Goal: Check status: Check status

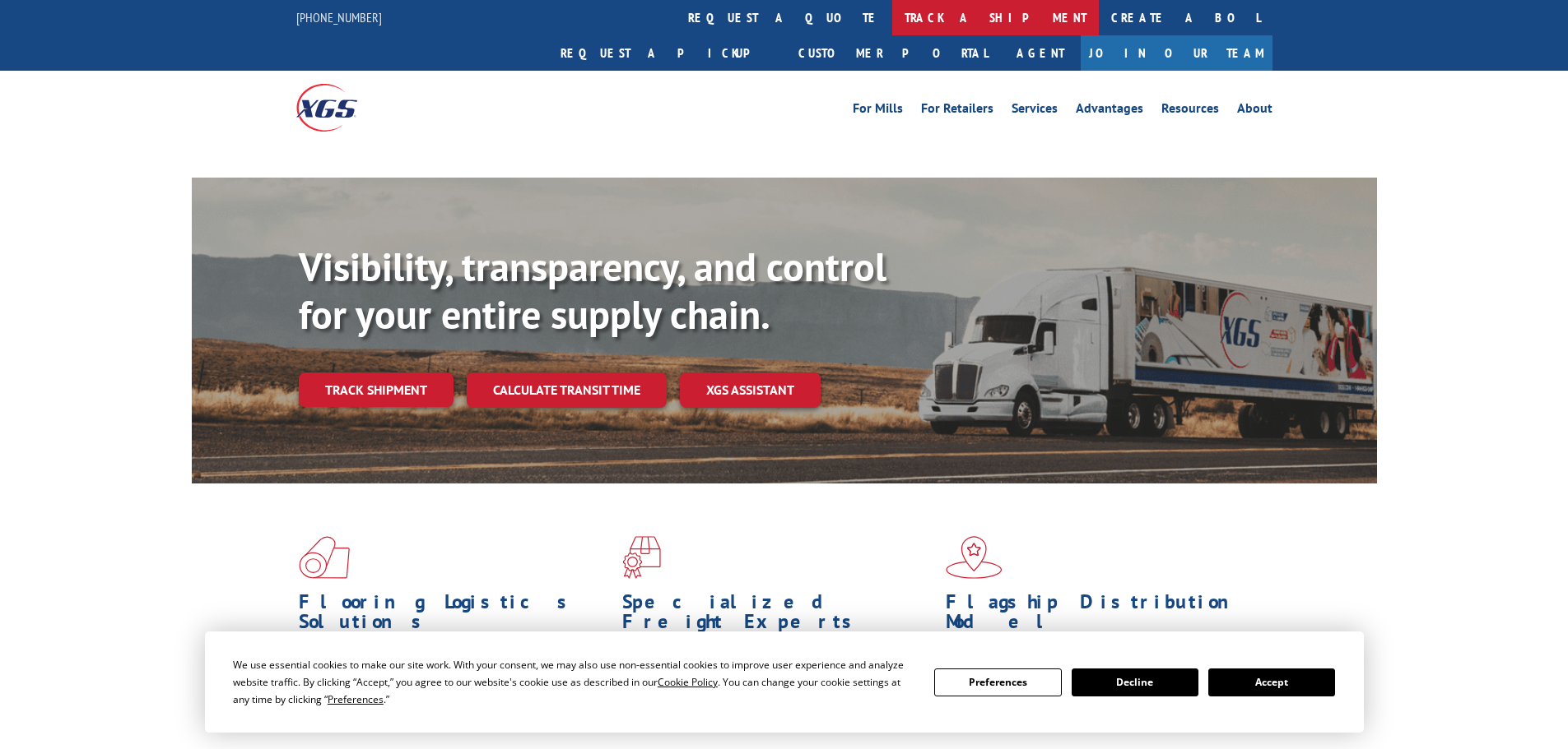
click at [892, 14] on link "track a shipment" at bounding box center [995, 18] width 206 height 36
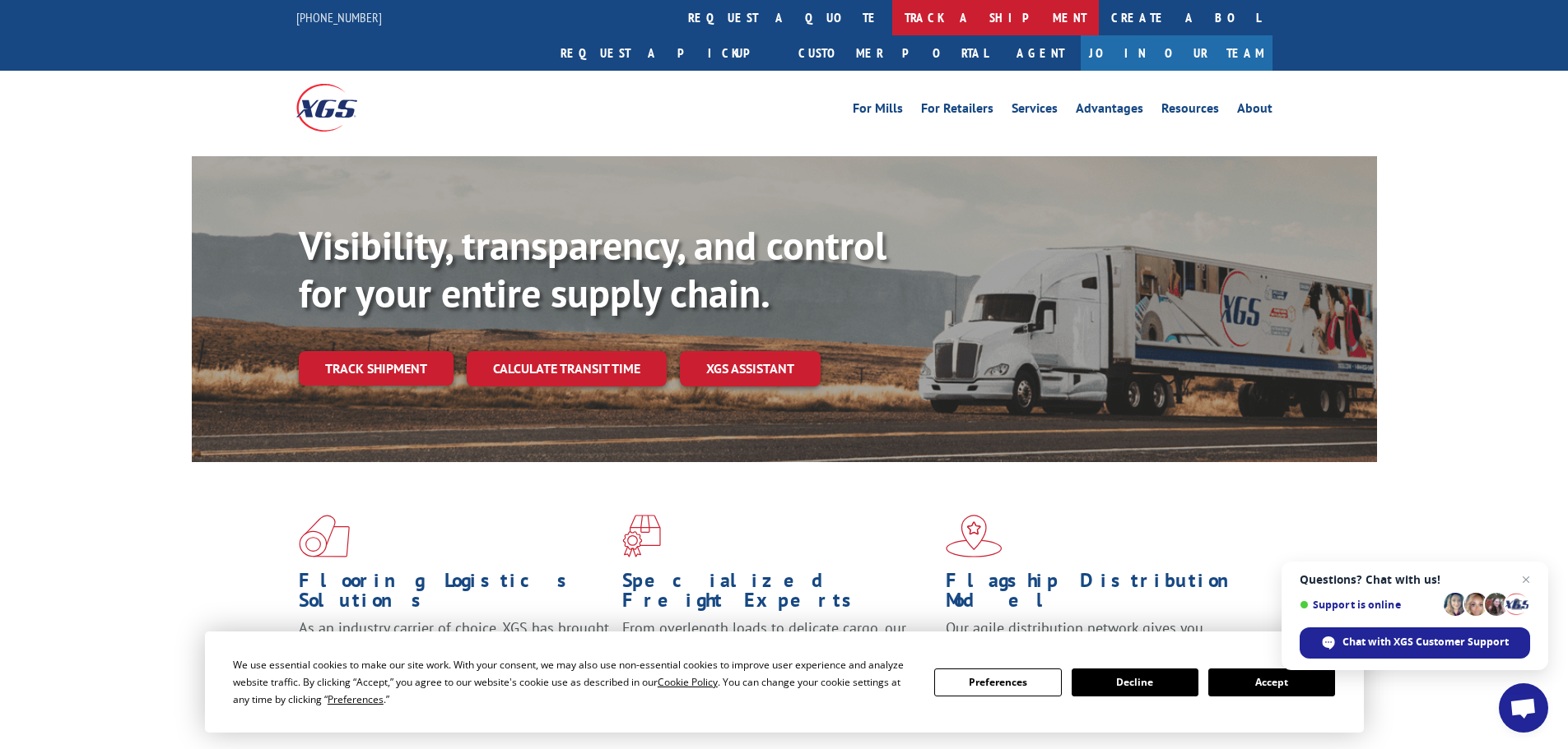
click at [892, 24] on link "track a shipment" at bounding box center [995, 18] width 206 height 36
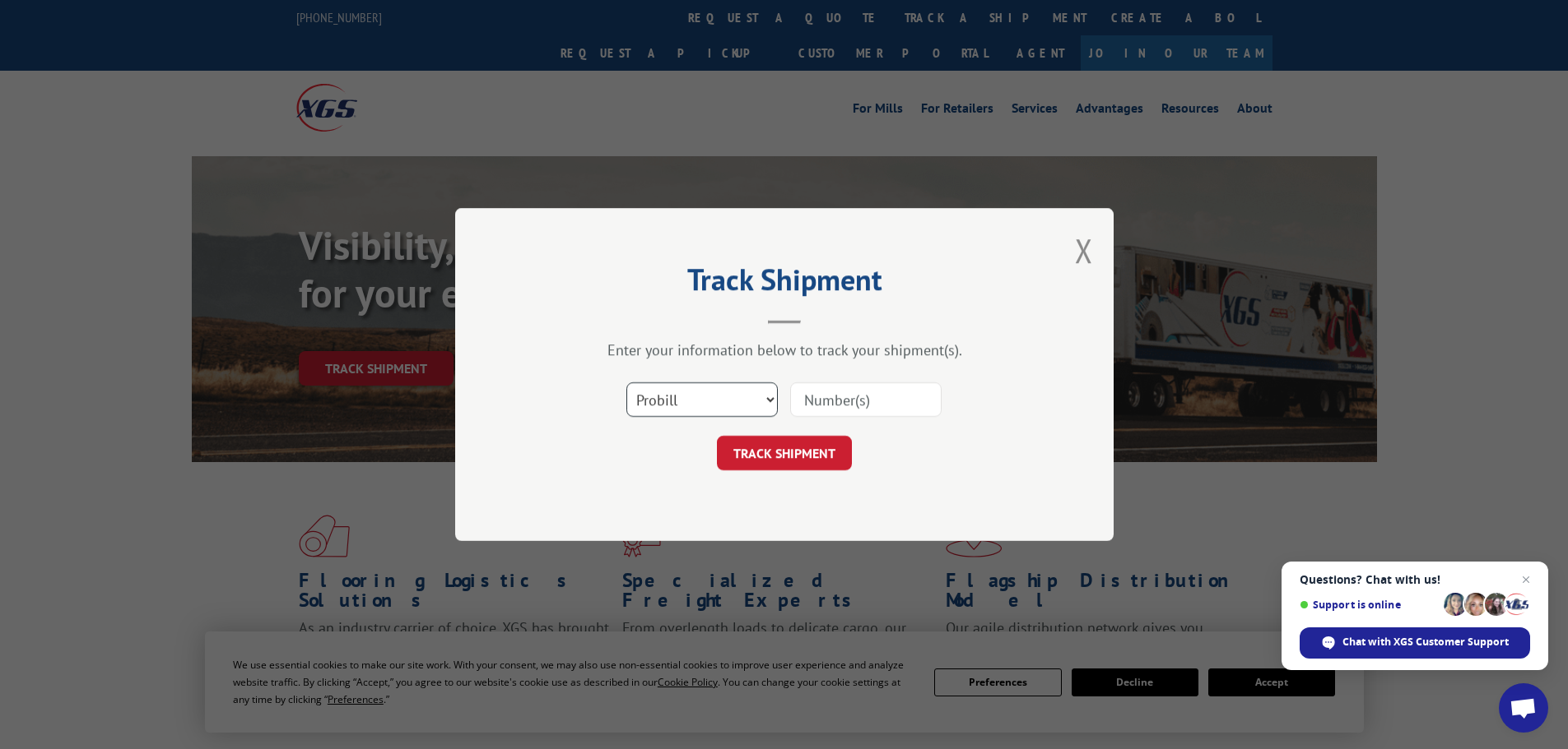
click at [728, 397] on select "Select category... Probill BOL PO" at bounding box center [702, 399] width 151 height 35
select select "po"
click at [626, 383] on select "Select category... Probill BOL PO" at bounding box center [702, 399] width 151 height 35
click at [814, 397] on input at bounding box center [866, 399] width 151 height 35
paste input "23502657"
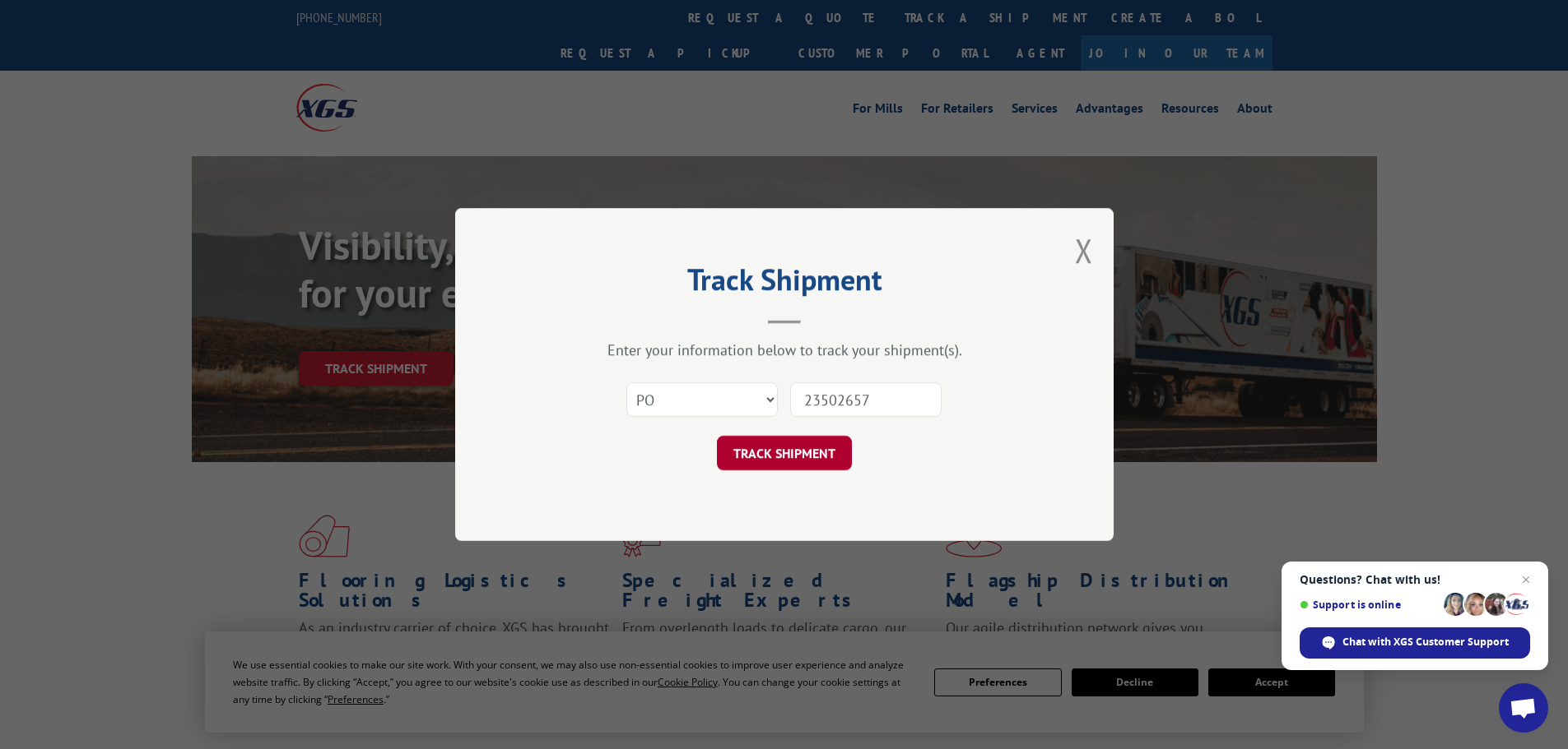
type input "23502657"
click at [803, 450] on button "TRACK SHIPMENT" at bounding box center [784, 453] width 135 height 35
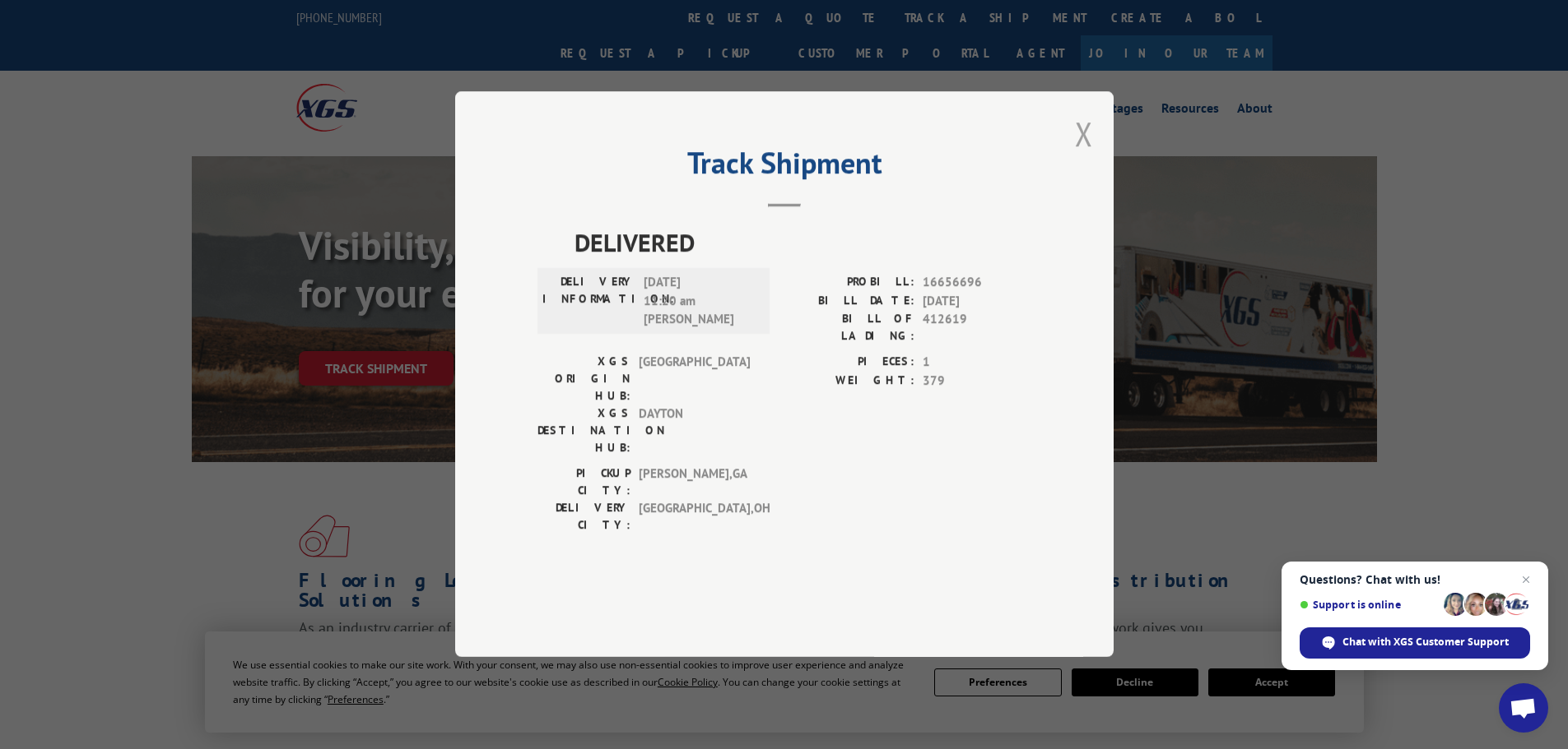
click at [1076, 156] on button "Close modal" at bounding box center [1084, 133] width 18 height 44
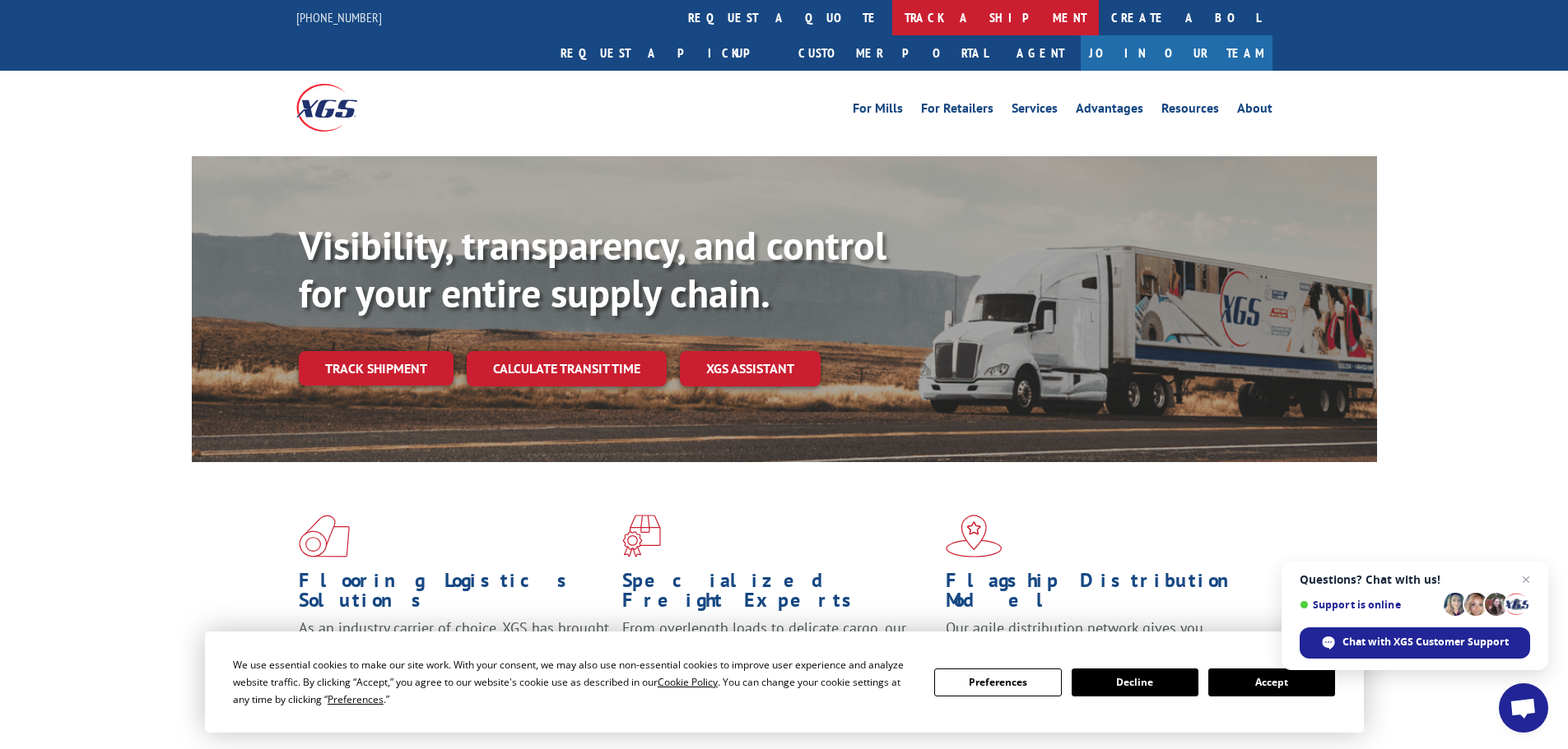
click at [892, 20] on link "track a shipment" at bounding box center [995, 18] width 206 height 36
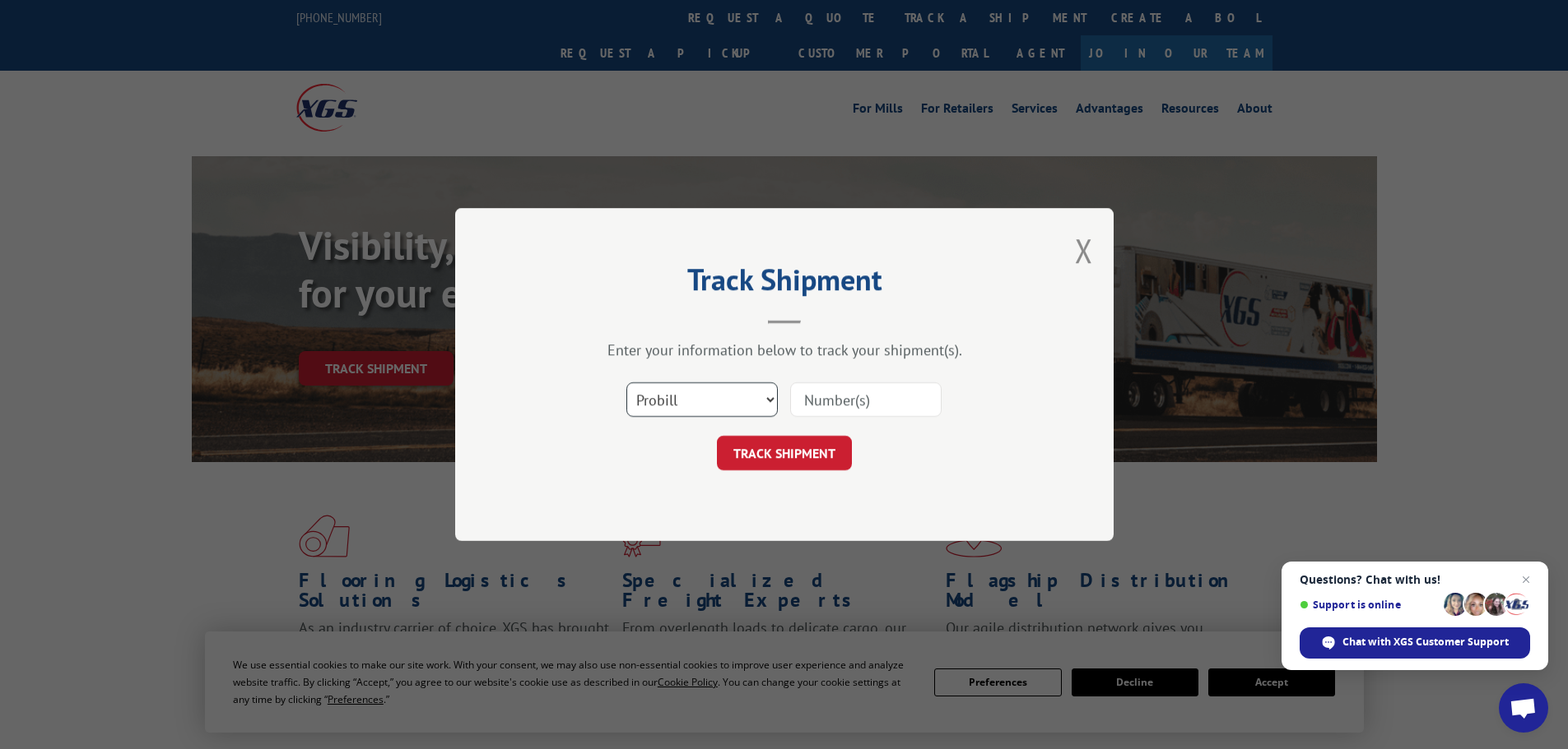
drag, startPoint x: 731, startPoint y: 393, endPoint x: 715, endPoint y: 416, distance: 28.0
click at [726, 403] on select "Select category... Probill BOL PO" at bounding box center [702, 399] width 151 height 35
select select "bol"
click at [626, 383] on select "Select category... Probill BOL PO" at bounding box center [702, 399] width 151 height 35
click at [810, 397] on input at bounding box center [866, 399] width 151 height 35
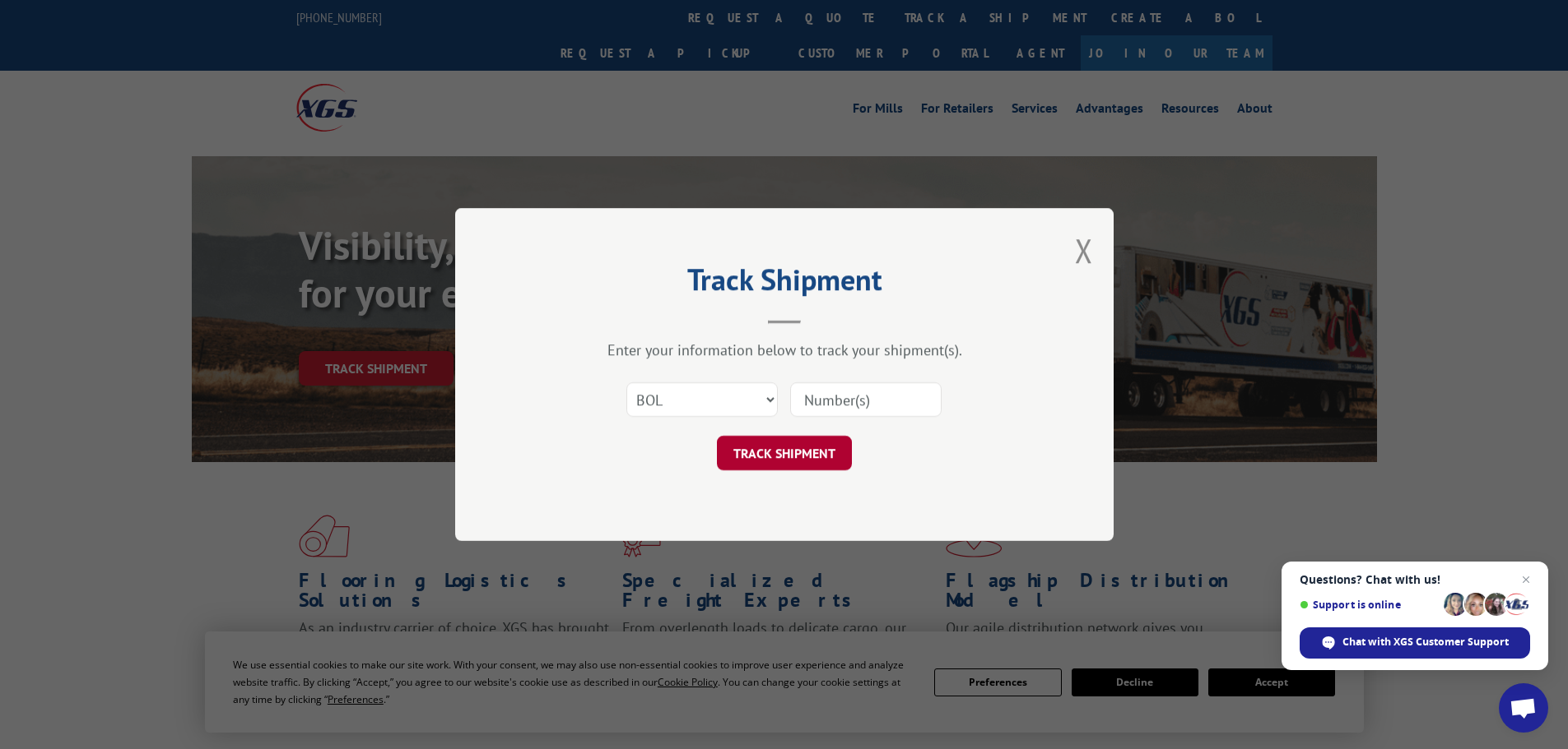
paste input "6885402"
type input "6885402"
click at [792, 454] on button "TRACK SHIPMENT" at bounding box center [784, 453] width 135 height 35
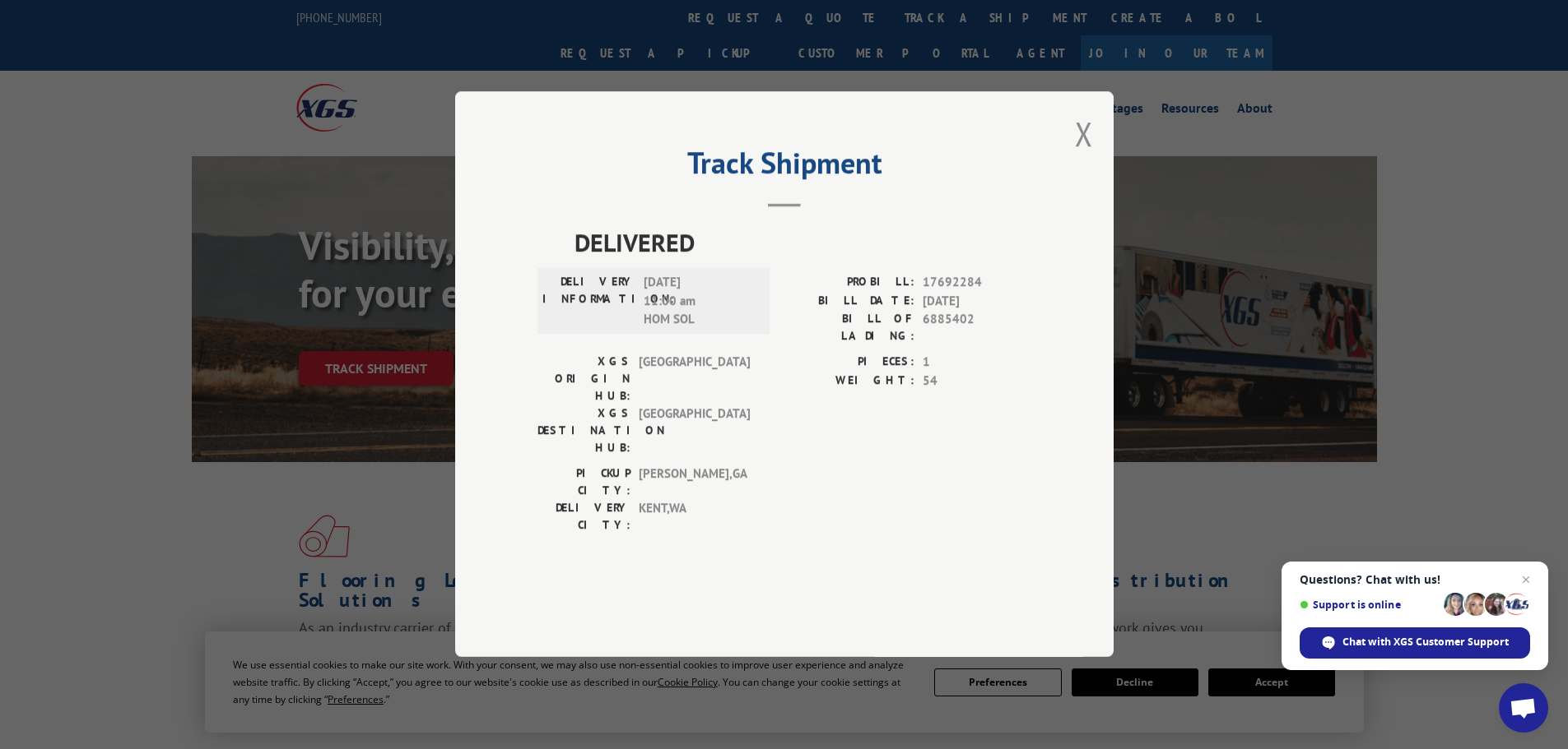
click at [1095, 189] on div "Track Shipment DELIVERED DELIVERY INFORMATION: [DATE] 11:00 am HOM SOL PROBILL:…" at bounding box center [784, 374] width 659 height 566
drag, startPoint x: 1086, startPoint y: 174, endPoint x: 997, endPoint y: 129, distance: 99.7
click at [1081, 156] on button "Close modal" at bounding box center [1084, 133] width 18 height 44
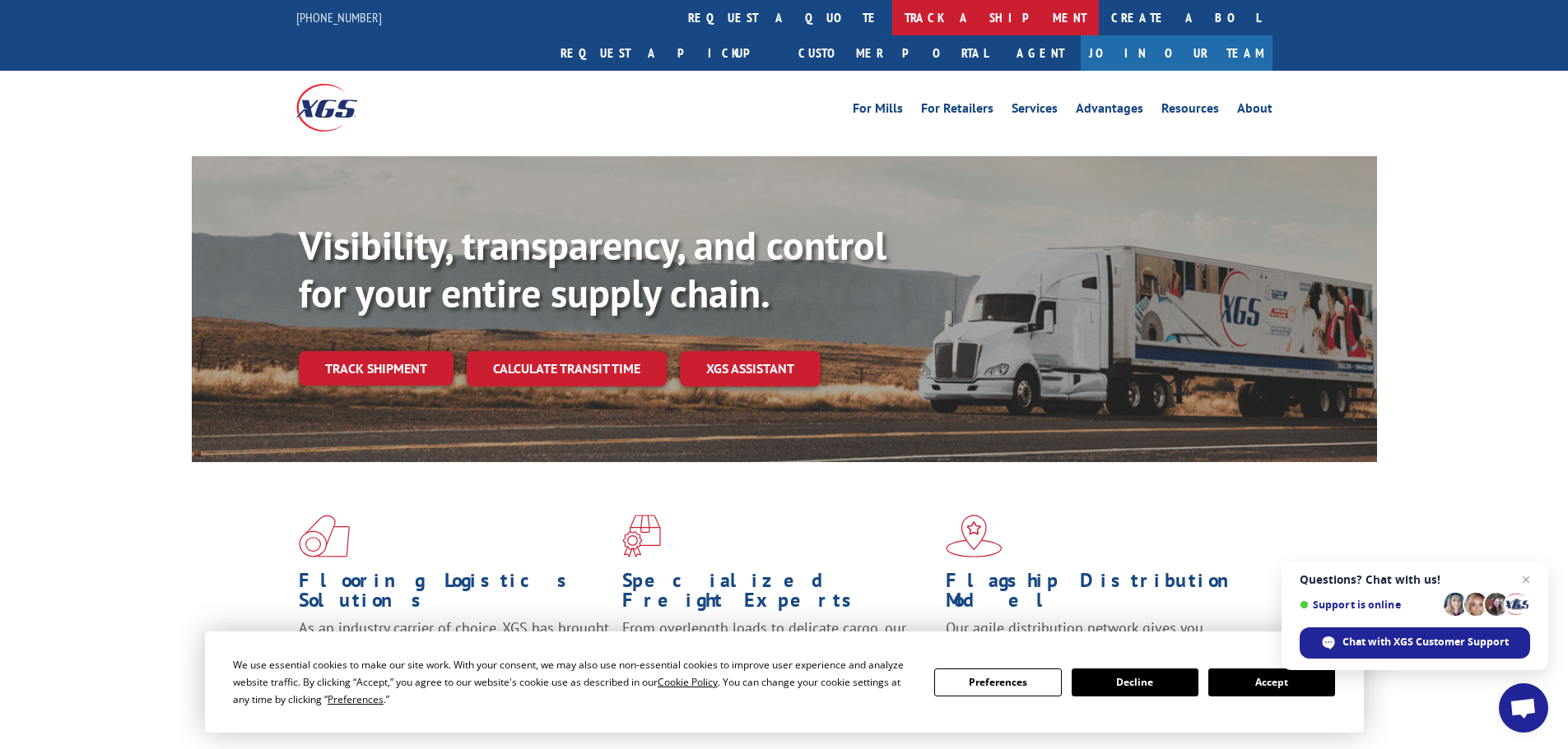
click at [892, 20] on link "track a shipment" at bounding box center [995, 18] width 206 height 36
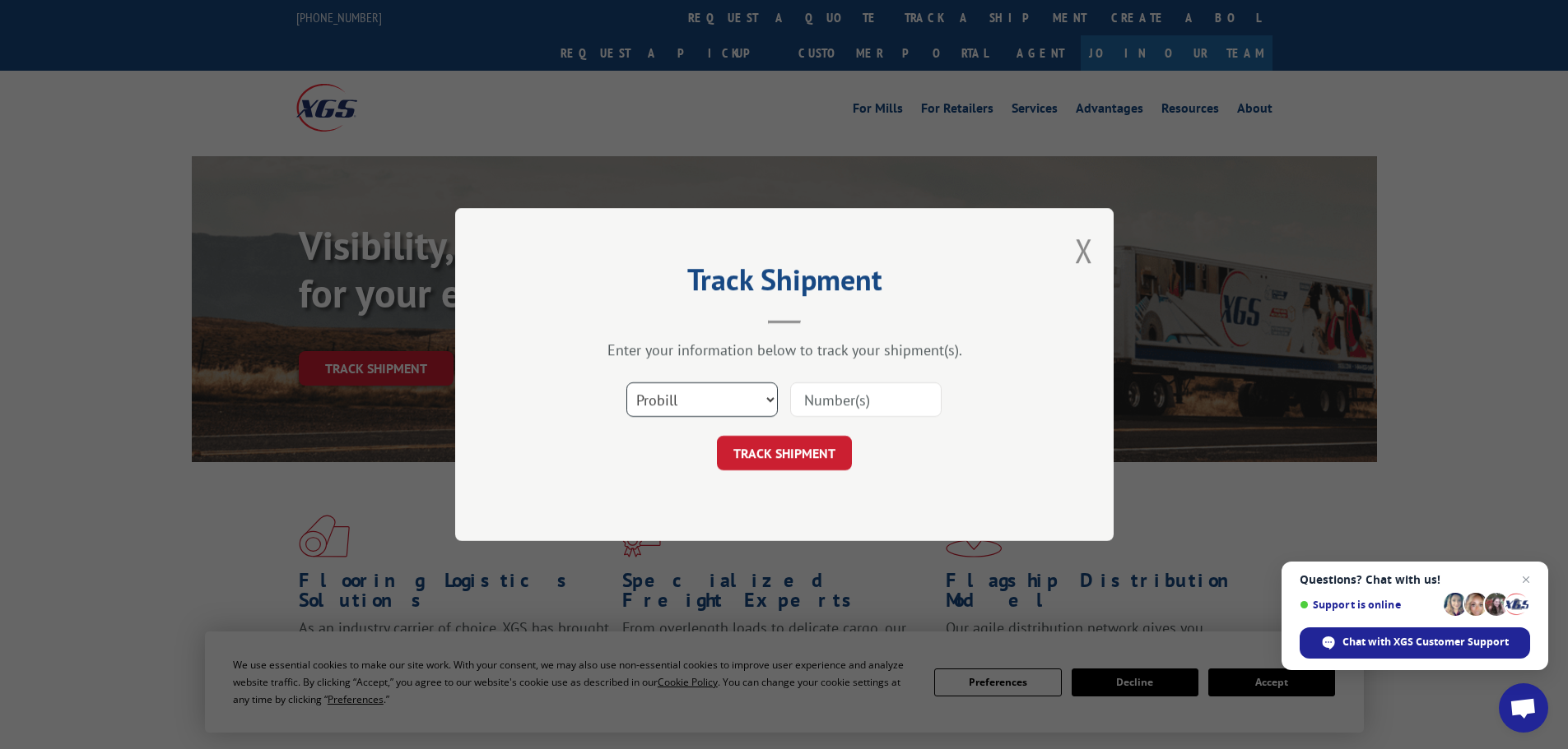
click at [738, 411] on select "Select category... Probill BOL PO" at bounding box center [702, 399] width 151 height 35
select select "bol"
click at [626, 383] on select "Select category... Probill BOL PO" at bounding box center [702, 399] width 151 height 35
click at [836, 401] on input at bounding box center [866, 399] width 151 height 35
paste input "6885402"
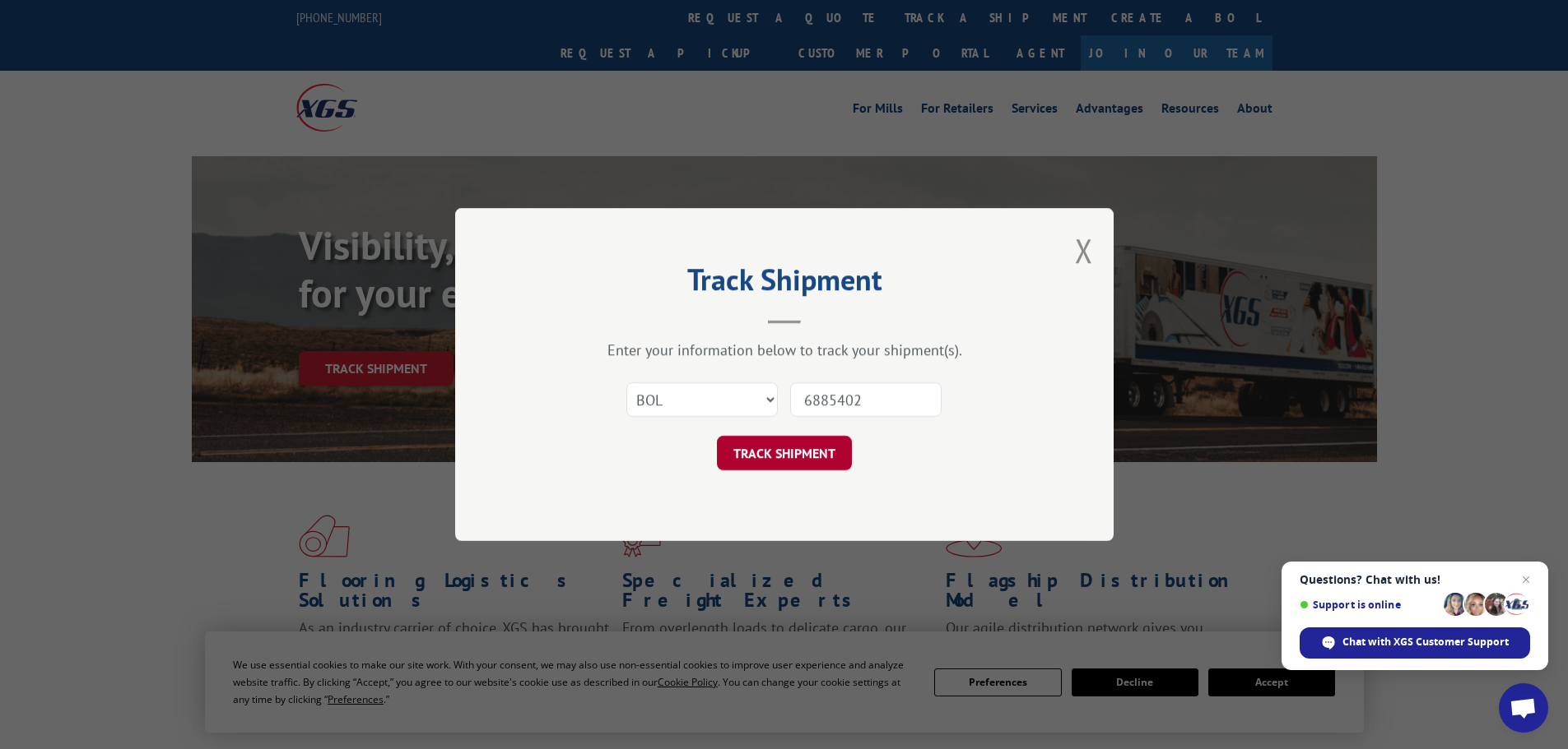
type input "6885402"
click at [820, 466] on button "TRACK SHIPMENT" at bounding box center [784, 453] width 135 height 35
